Goal: Information Seeking & Learning: Find specific fact

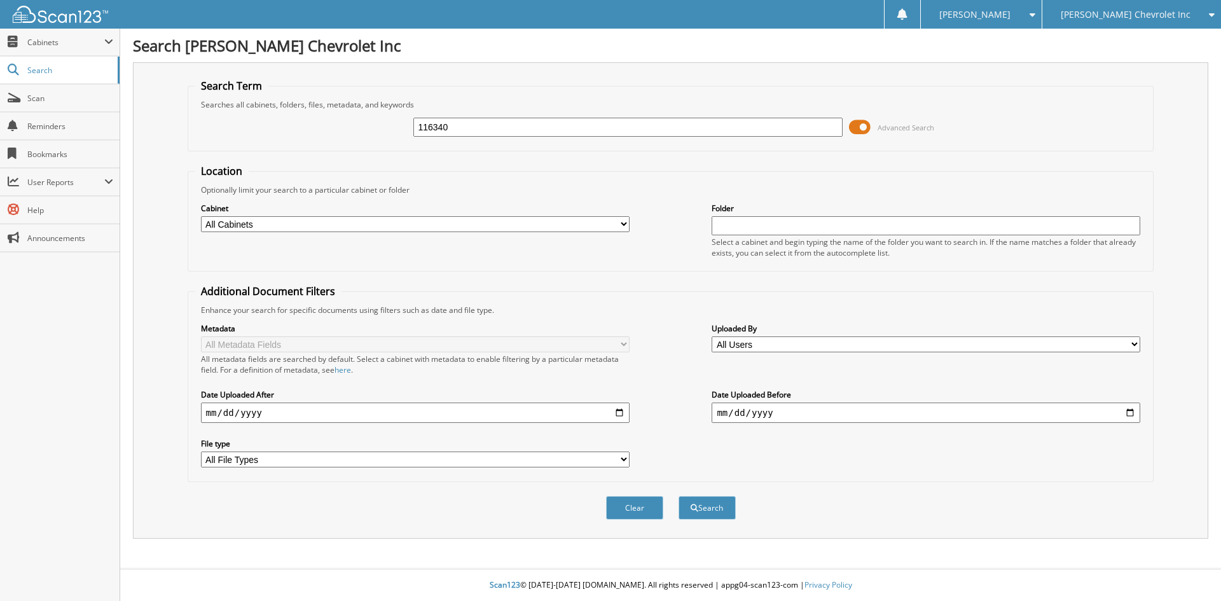
type input "116340"
click at [678, 496] on button "Search" at bounding box center [706, 508] width 57 height 24
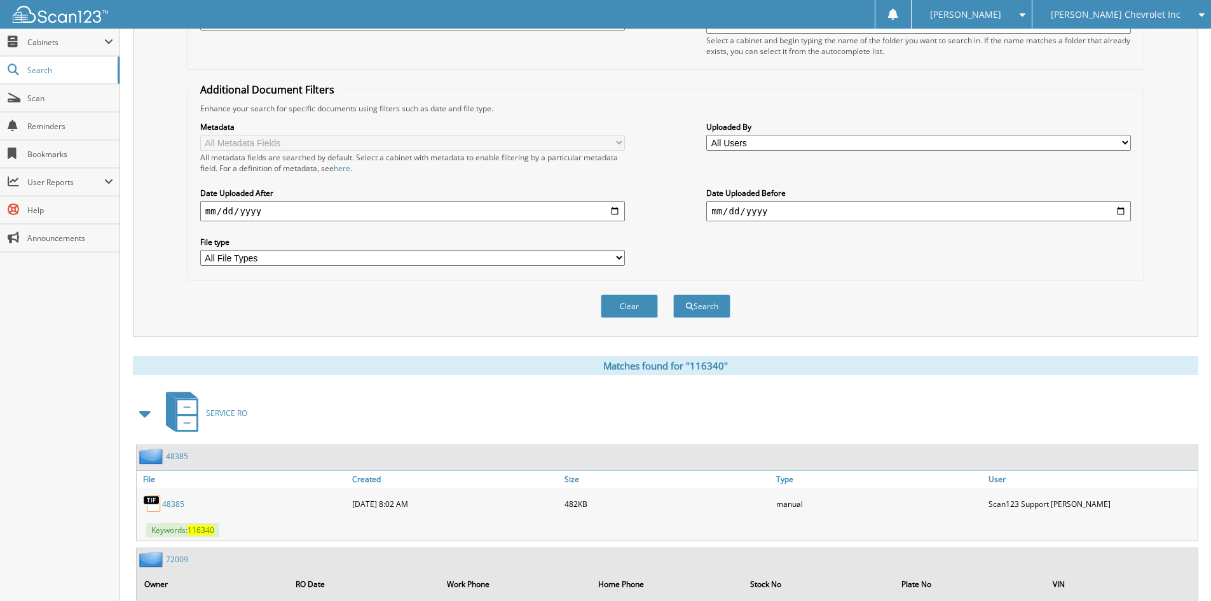
scroll to position [254, 0]
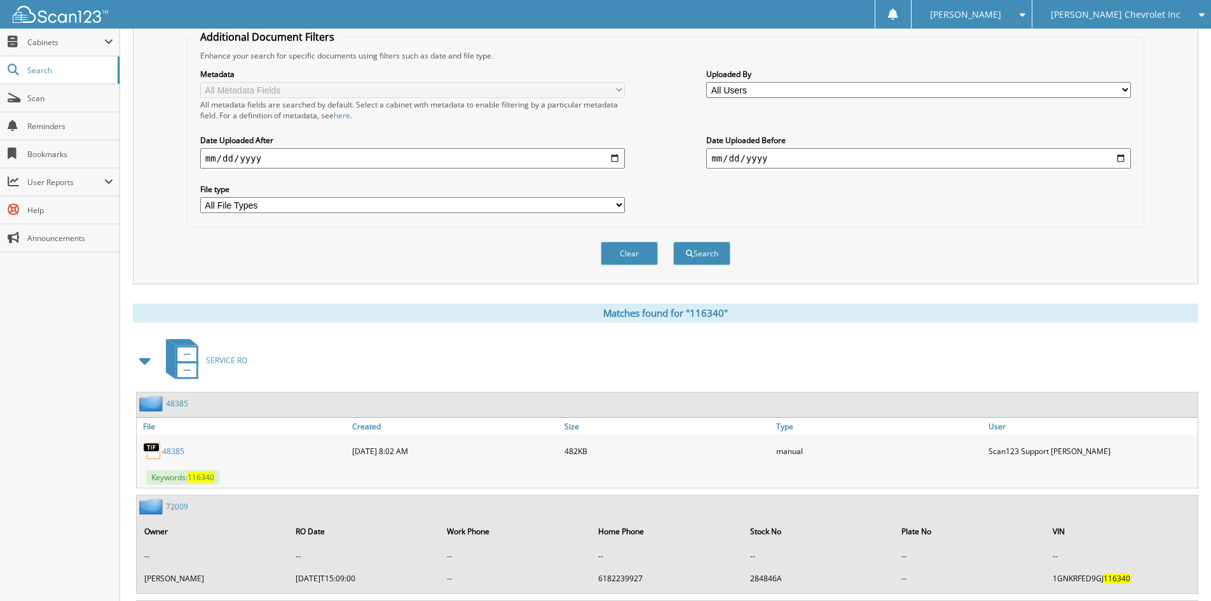
click at [146, 362] on span at bounding box center [146, 360] width 18 height 23
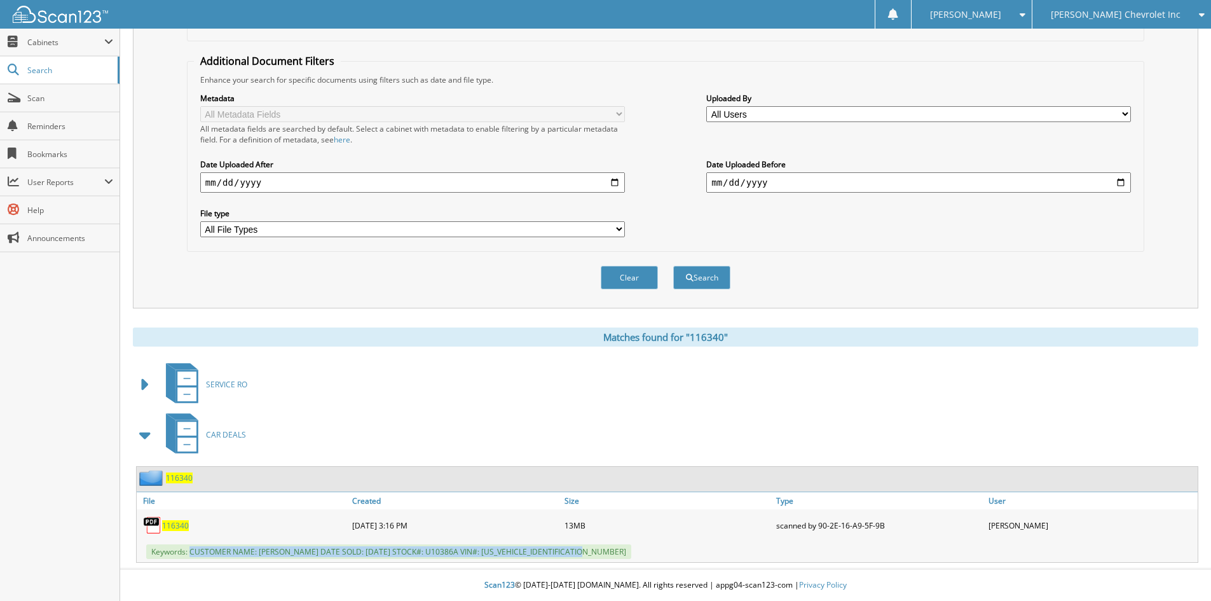
drag, startPoint x: 191, startPoint y: 549, endPoint x: 635, endPoint y: 559, distance: 444.5
click at [635, 559] on div "Keywords: CUSTOMER NAME: FERDOUS SAKHIZADA DATE SOLD: 07/28/2025 STOCK#: U10386…" at bounding box center [667, 551] width 1061 height 21
copy span "CUSTOMER NAME: FERDOUS SAKHIZADA DATE SOLD: 07/28/2025 STOCK#: U10386A VIN#: 1G…"
click at [246, 287] on div "Clear Search" at bounding box center [665, 277] width 957 height 51
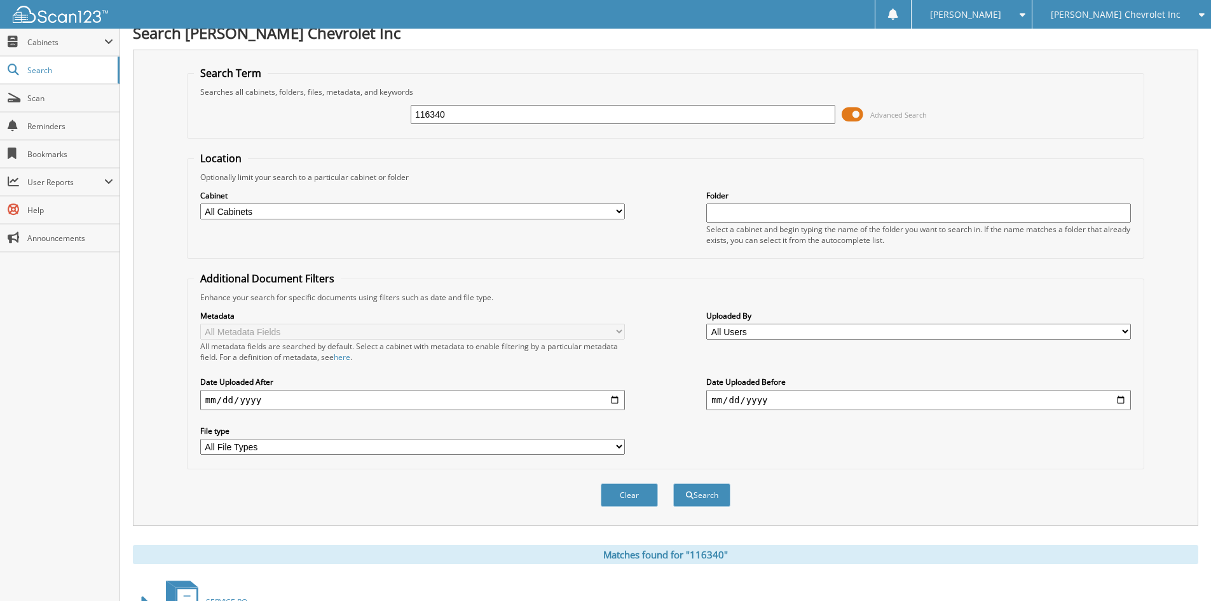
scroll to position [0, 0]
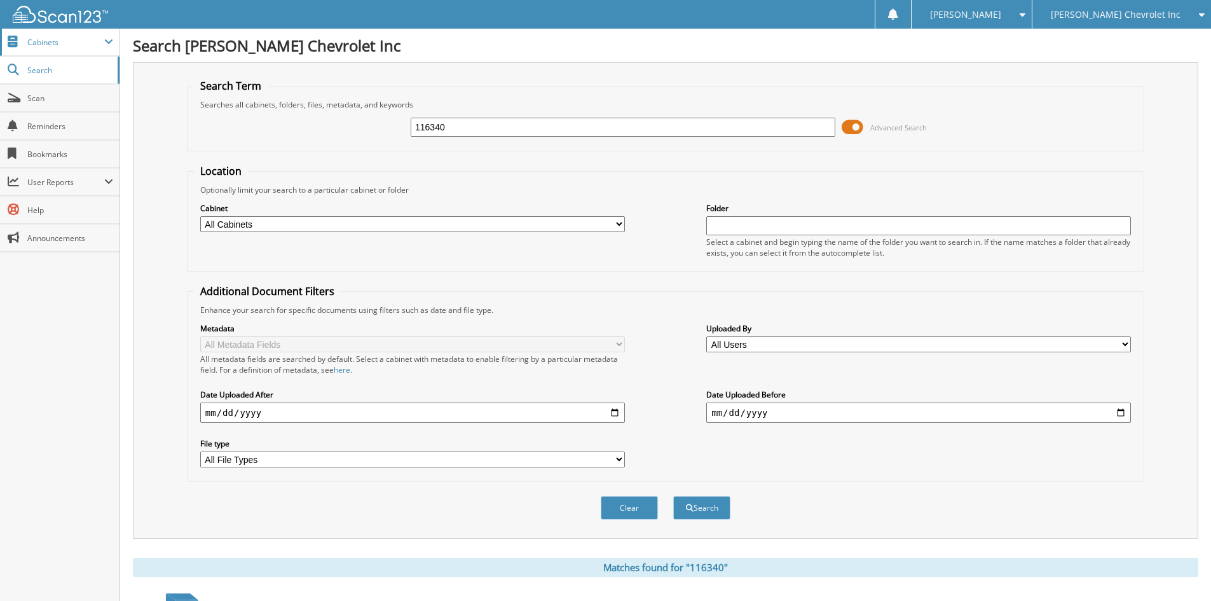
drag, startPoint x: 533, startPoint y: 124, endPoint x: 95, endPoint y: 24, distance: 448.6
click at [107, 31] on body "Sarah B. Settings Logout Jim Butler Chevrolet Inc Jim Butler Alfa Romeo Close S…" at bounding box center [605, 415] width 1211 height 831
type input "117334"
click at [673, 496] on button "Search" at bounding box center [701, 508] width 57 height 24
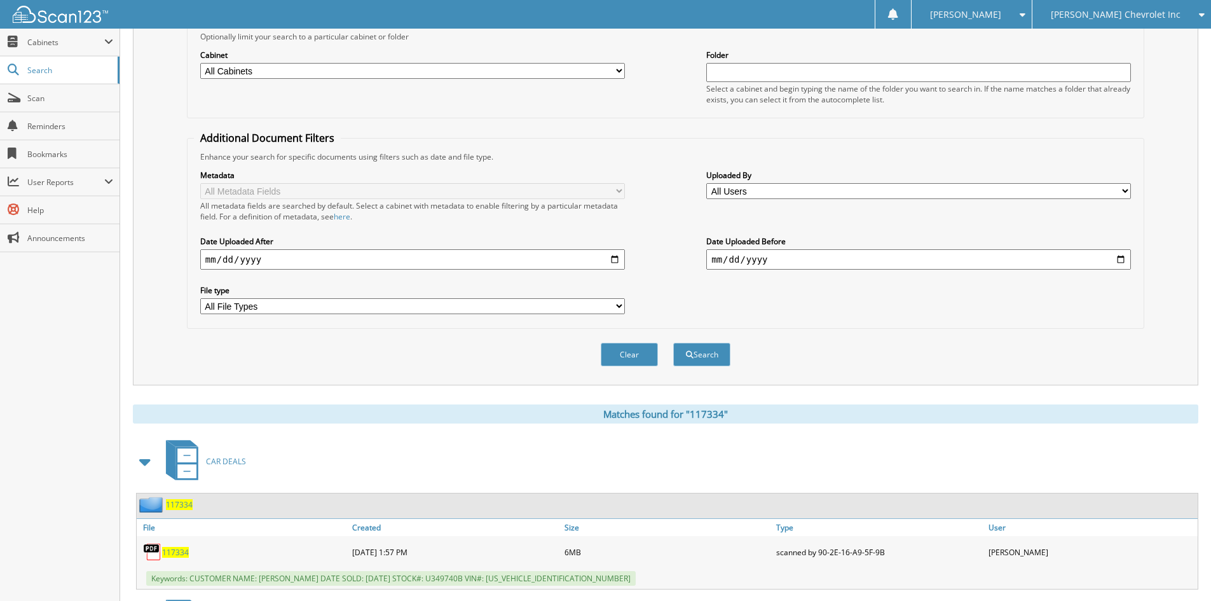
scroll to position [191, 0]
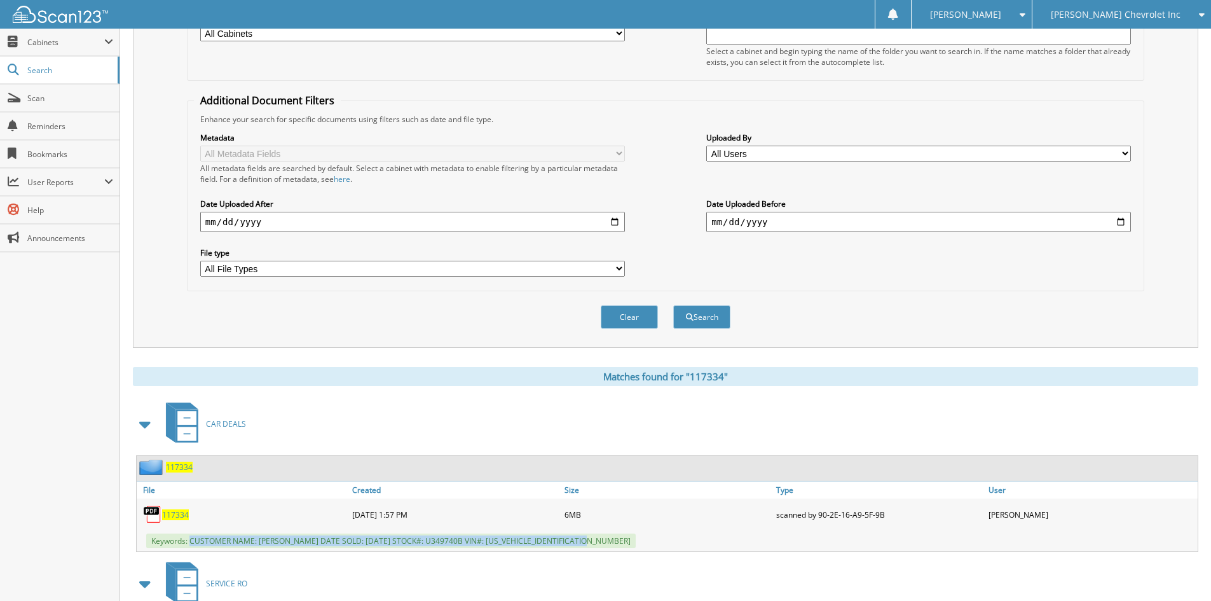
drag, startPoint x: 190, startPoint y: 542, endPoint x: 594, endPoint y: 542, distance: 403.7
click at [594, 542] on span "Keywords: CUSTOMER NAME: CLEOPHUS COCKRELL DATE SOLD: 09/10/2025 STOCK#: U34974…" at bounding box center [390, 540] width 489 height 15
copy span "CUSTOMER NAME: CLEOPHUS COCKRELL DATE SOLD: 09/10/2025 STOCK#: U349740B VIN#: 2…"
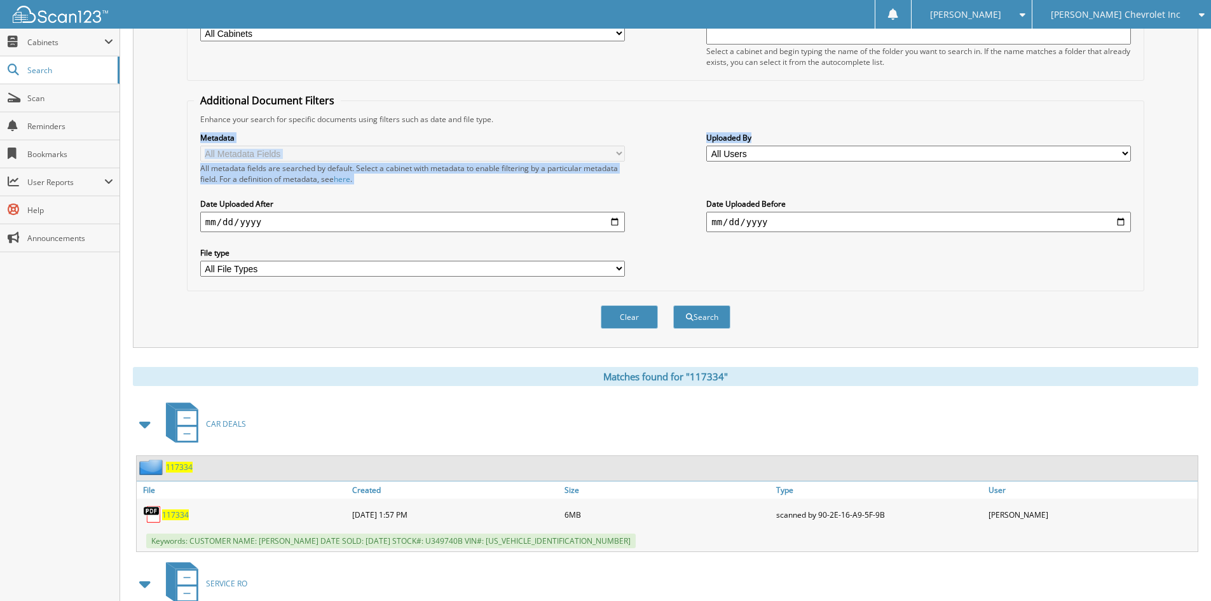
click at [928, 124] on fieldset "Additional Document Filters Enhance your search for specific documents using fi…" at bounding box center [665, 192] width 957 height 198
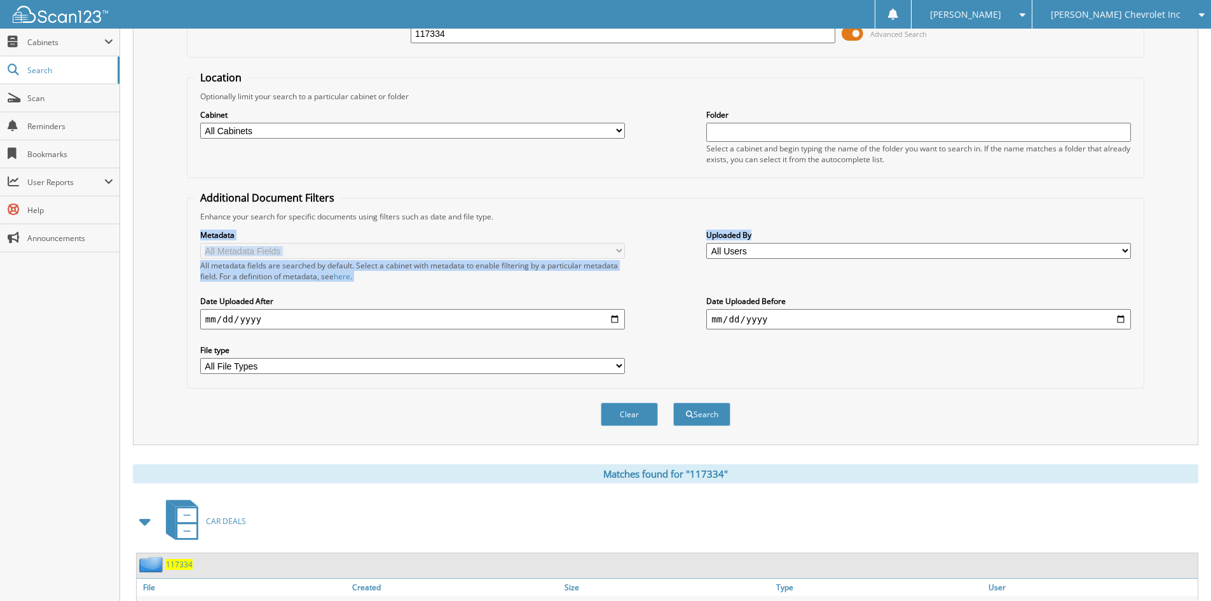
scroll to position [0, 0]
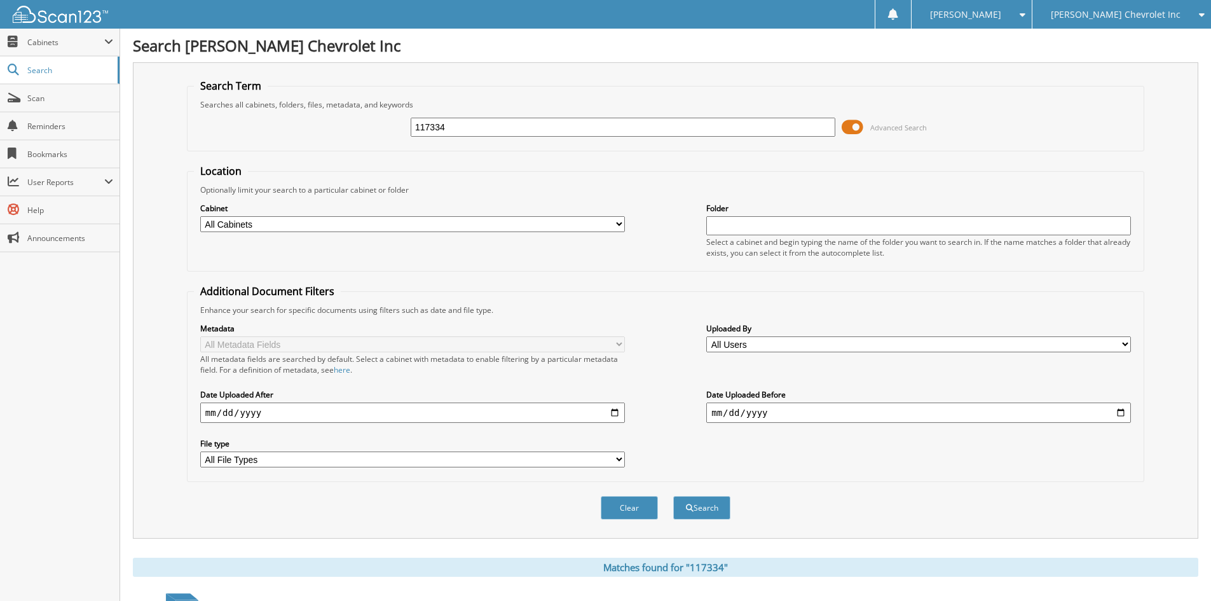
click at [1151, 15] on span "[PERSON_NAME] Chevrolet Inc" at bounding box center [1116, 15] width 130 height 8
click at [1156, 38] on link "[PERSON_NAME] Alfa Romeo" at bounding box center [1121, 40] width 179 height 22
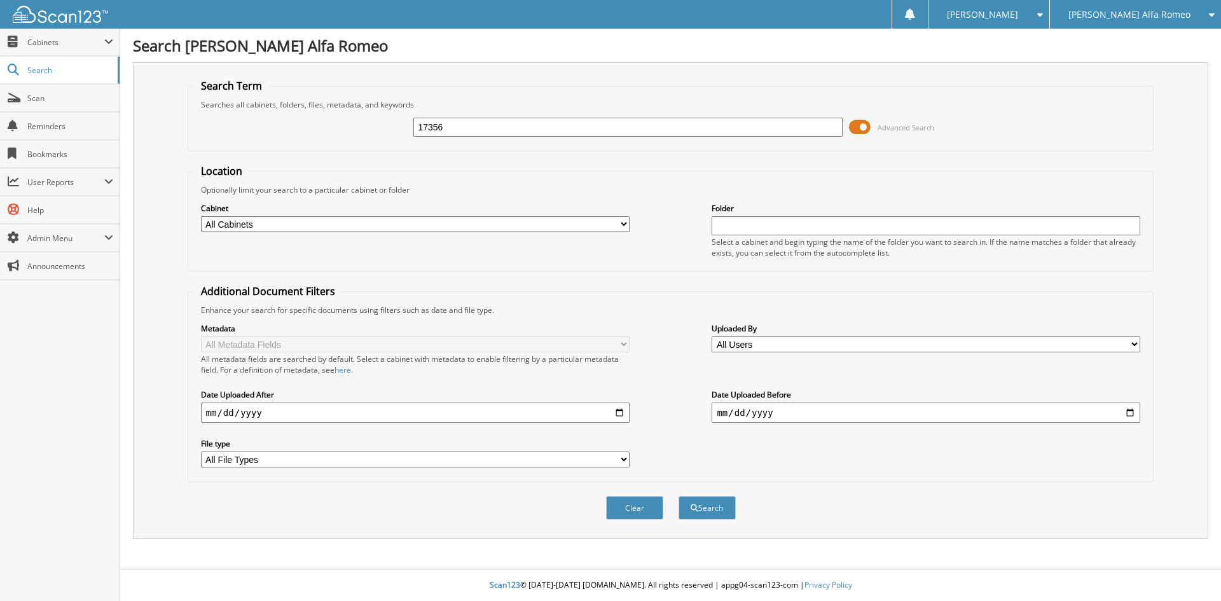
type input "17356"
click at [678, 496] on button "Search" at bounding box center [706, 508] width 57 height 24
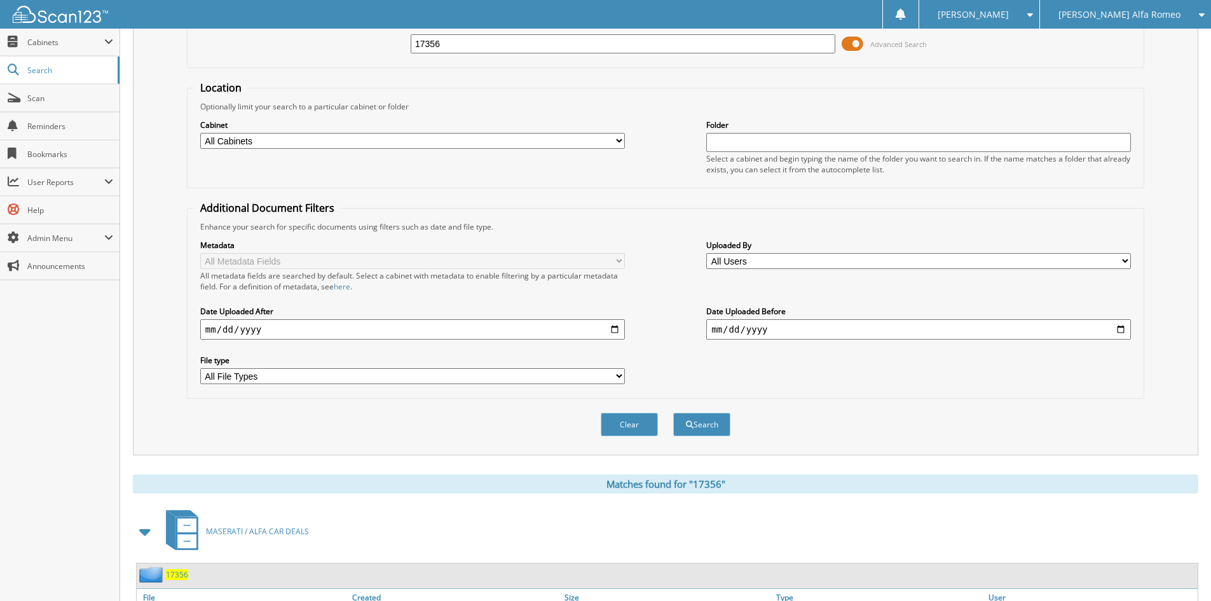
scroll to position [254, 0]
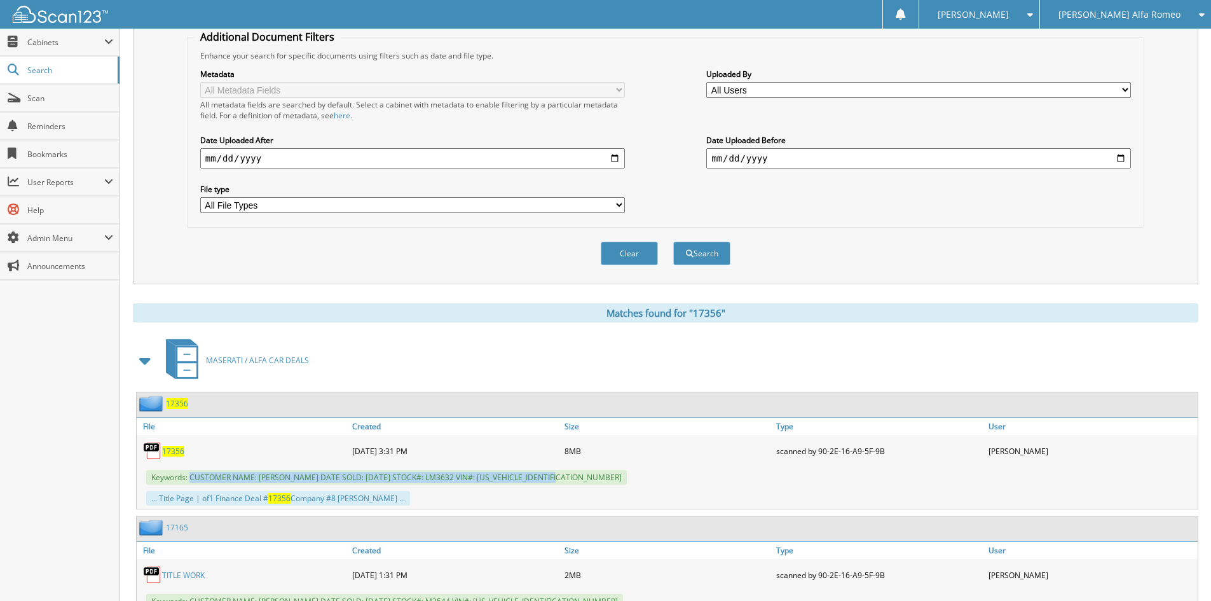
drag, startPoint x: 191, startPoint y: 477, endPoint x: 597, endPoint y: 478, distance: 405.6
click at [597, 478] on div "Keywords: CUSTOMER NAME: [PERSON_NAME] DATE SOLD: [DATE] STOCK#: LM3632 VIN#: […" at bounding box center [667, 477] width 1061 height 21
copy span "CUSTOMER NAME: [PERSON_NAME] DATE SOLD: [DATE] STOCK#: LM3632 VIN#: [US_VEHICLE…"
click at [41, 40] on span "Cabinets" at bounding box center [65, 42] width 77 height 11
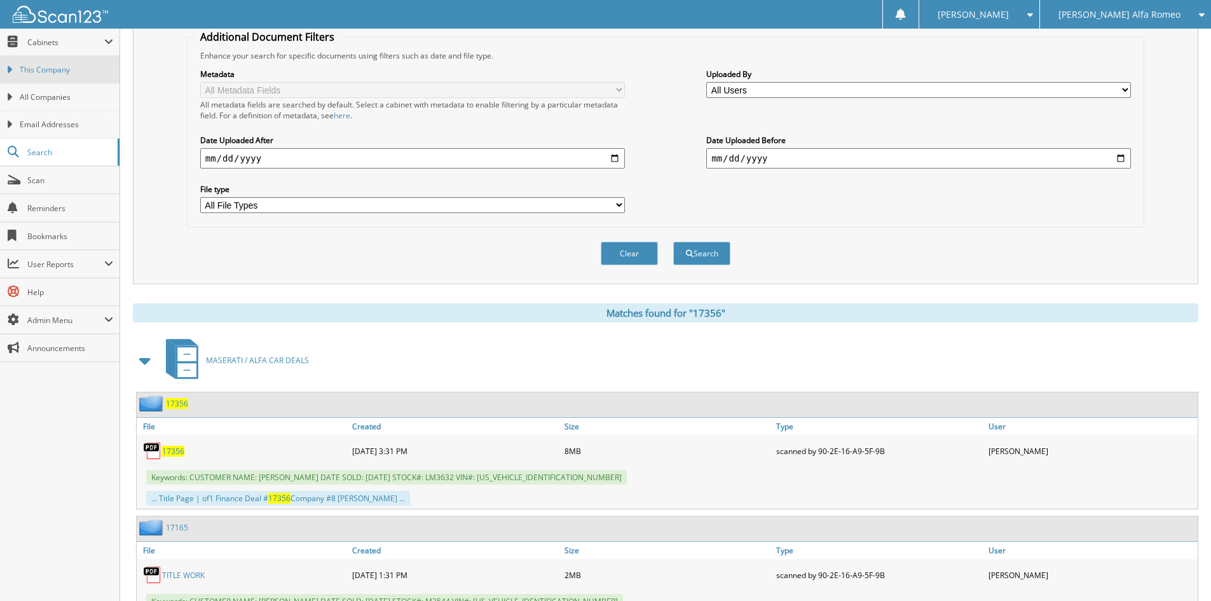
click at [58, 69] on span "This Company" at bounding box center [66, 69] width 93 height 11
